Goal: Information Seeking & Learning: Learn about a topic

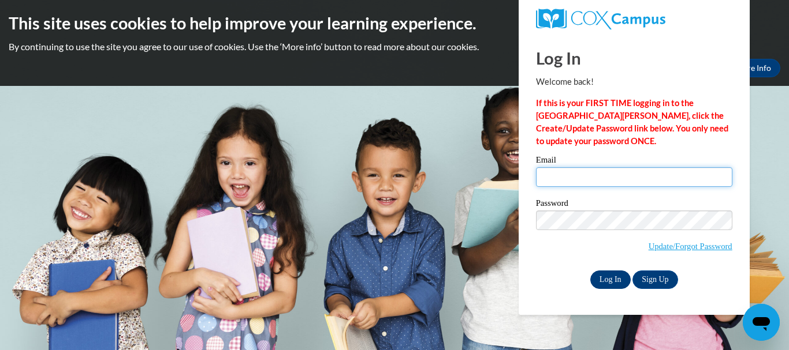
type input "kaneez.fatima@femt.org.pk"
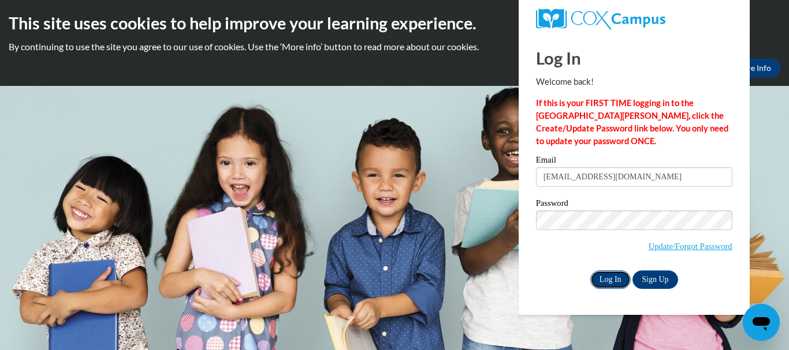
click at [609, 275] on input "Log In" at bounding box center [610, 280] width 40 height 18
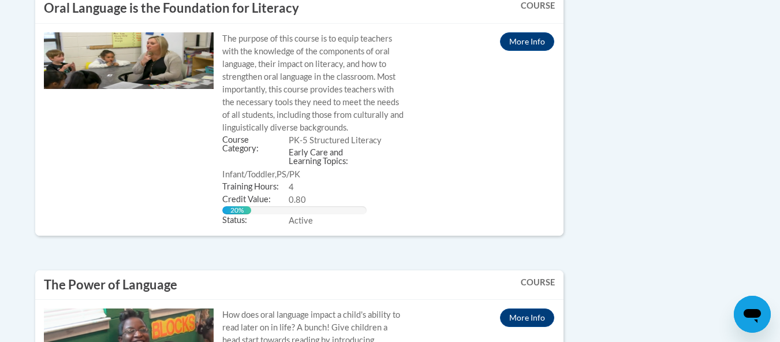
scroll to position [937, 0]
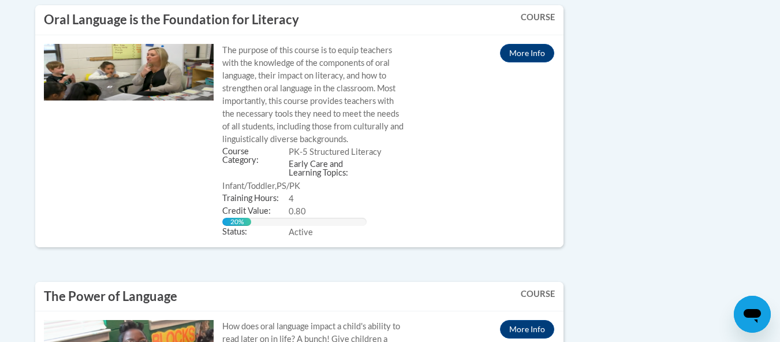
click at [0, 0] on button "Open" at bounding box center [0, 0] width 0 height 0
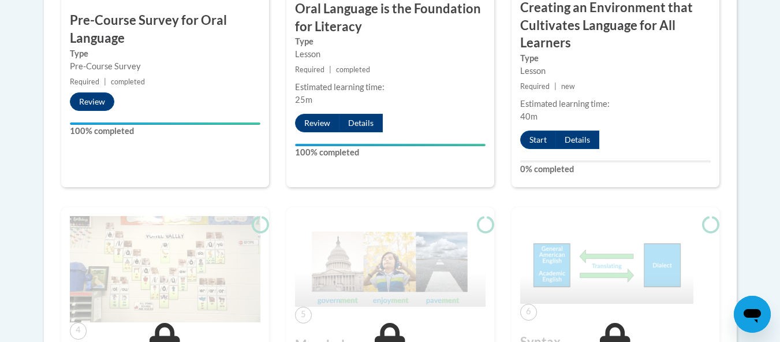
scroll to position [1074, 0]
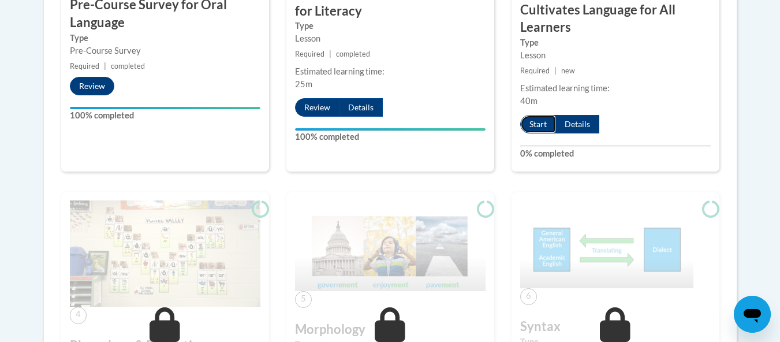
click at [531, 133] on button "Start" at bounding box center [538, 124] width 36 height 18
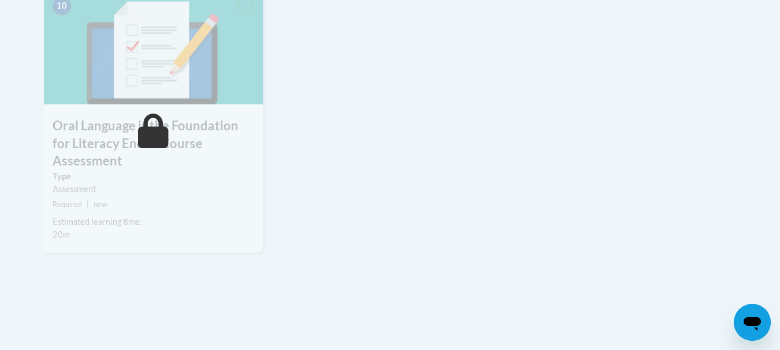
scroll to position [1074, 0]
